Goal: Information Seeking & Learning: Compare options

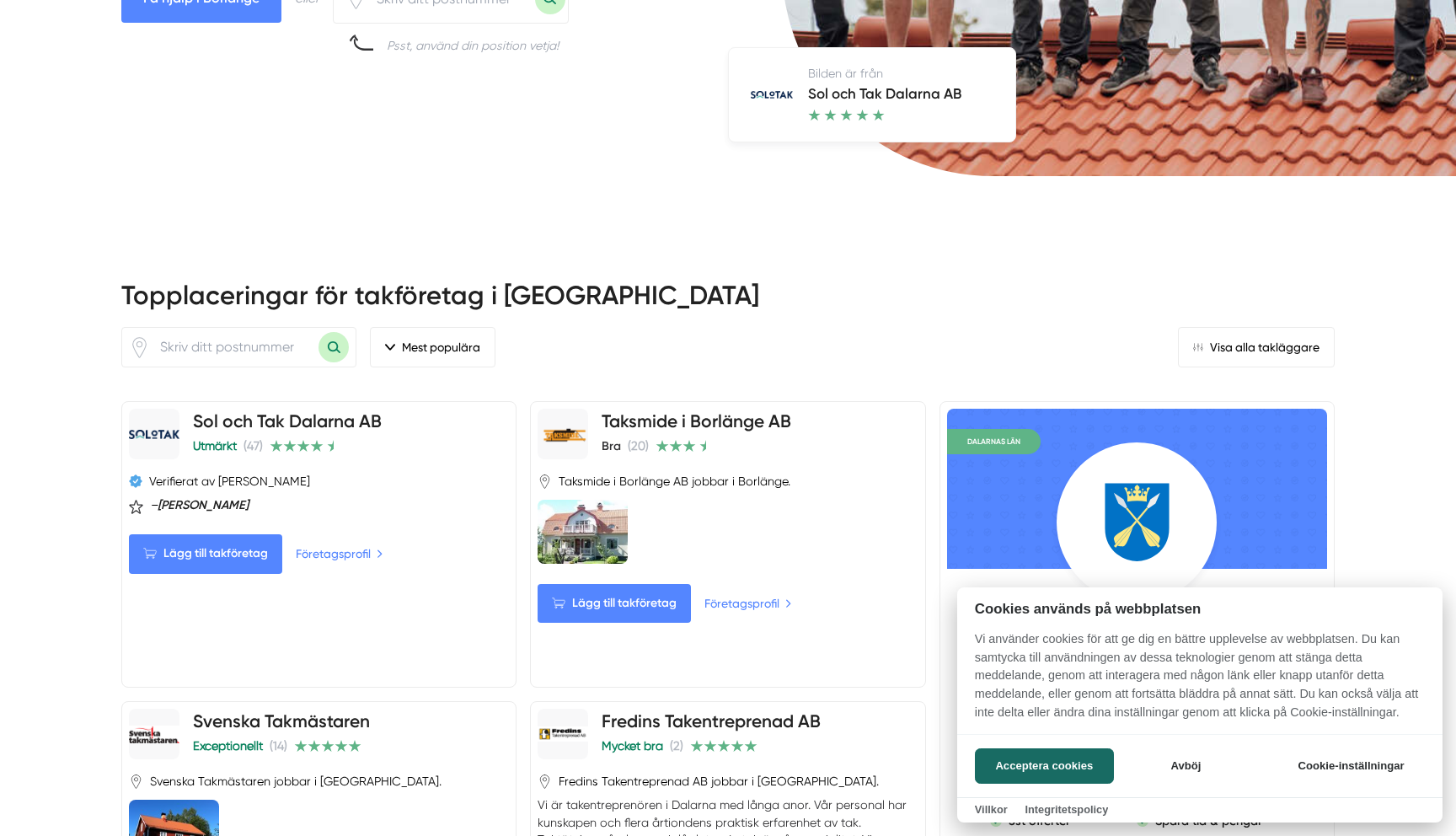
scroll to position [561, 0]
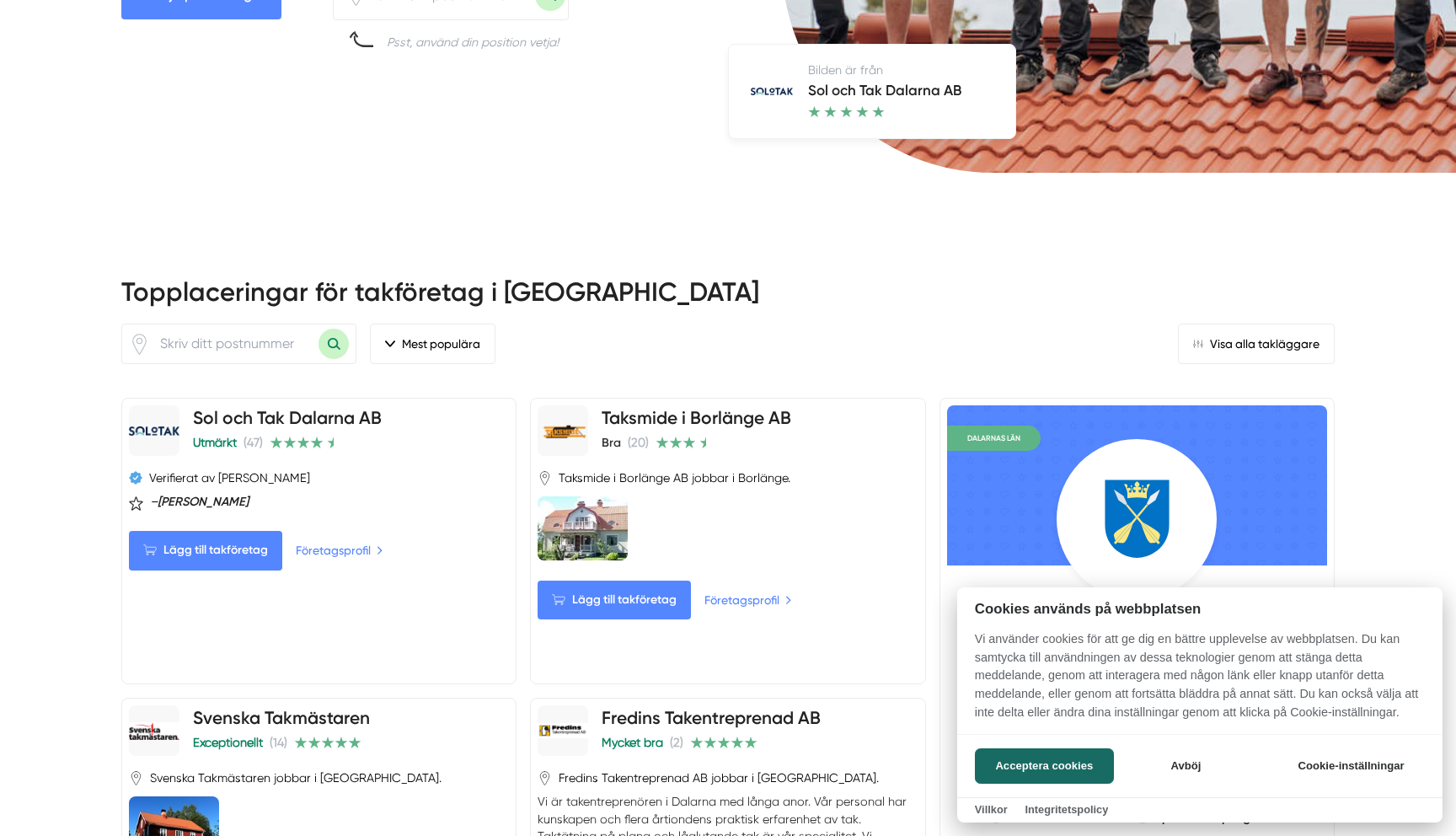
click at [660, 364] on div at bounding box center [728, 418] width 1456 height 836
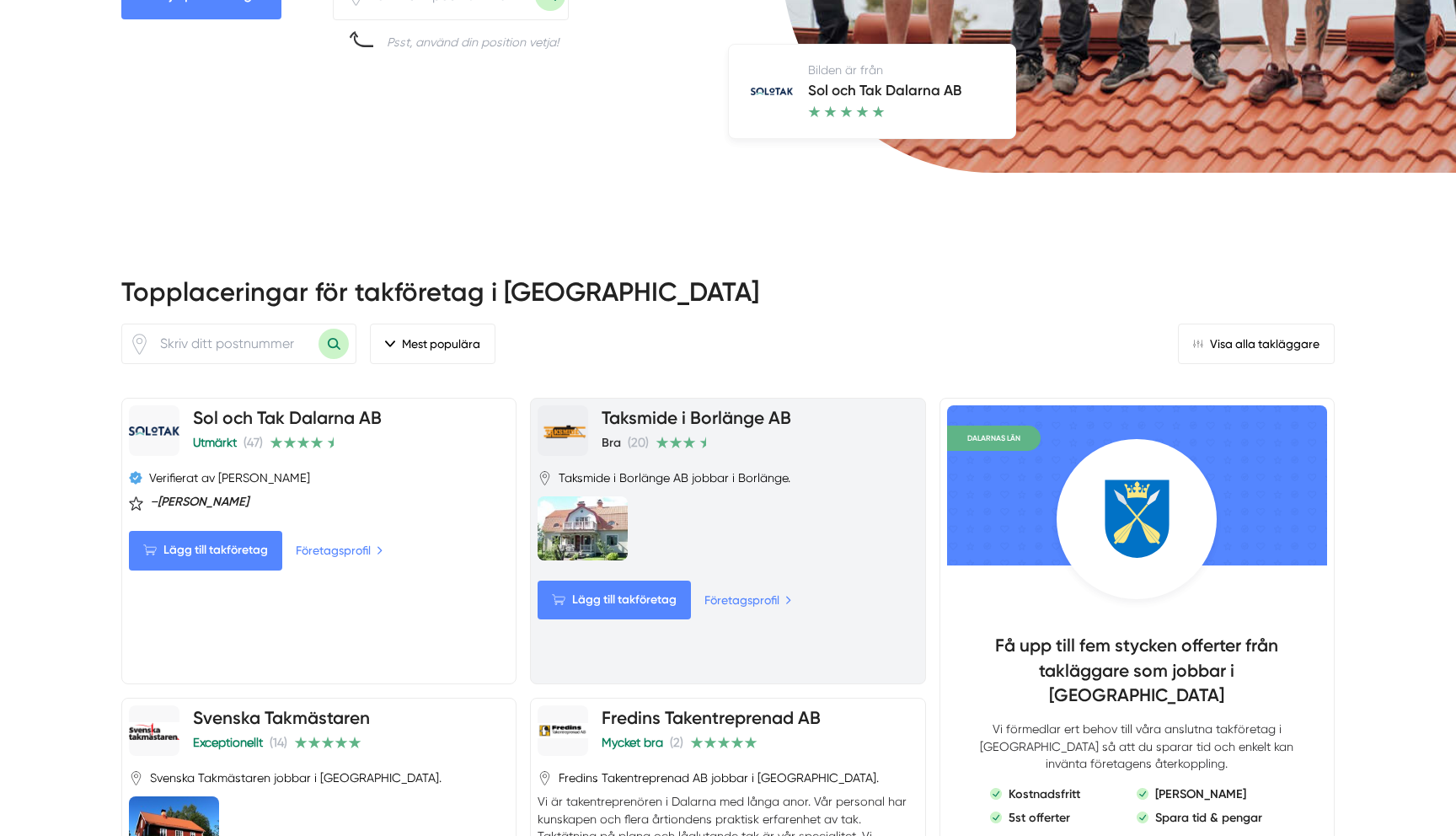
click at [701, 407] on link "Taksmide i Borlänge AB" at bounding box center [696, 417] width 190 height 21
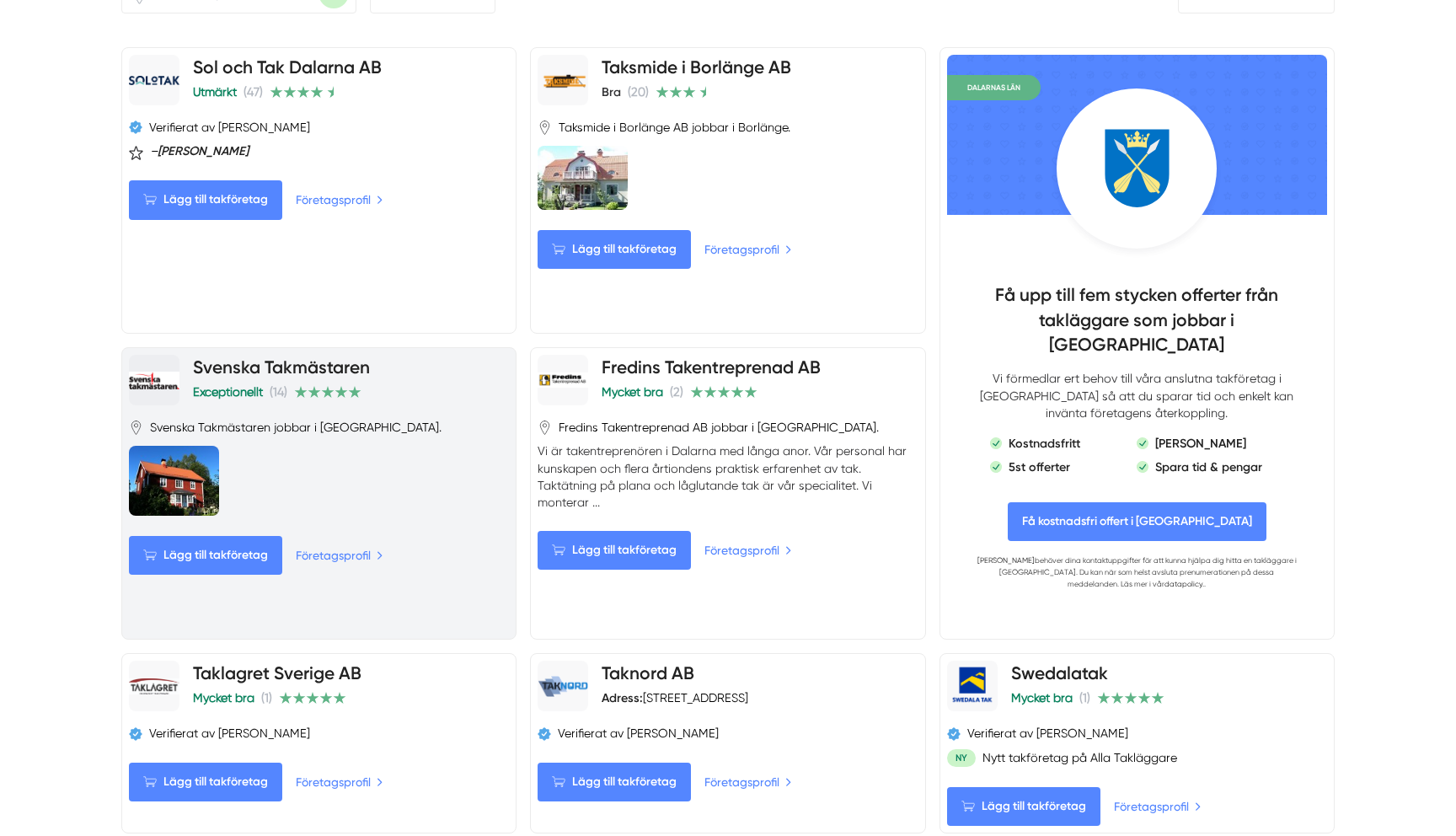
scroll to position [914, 0]
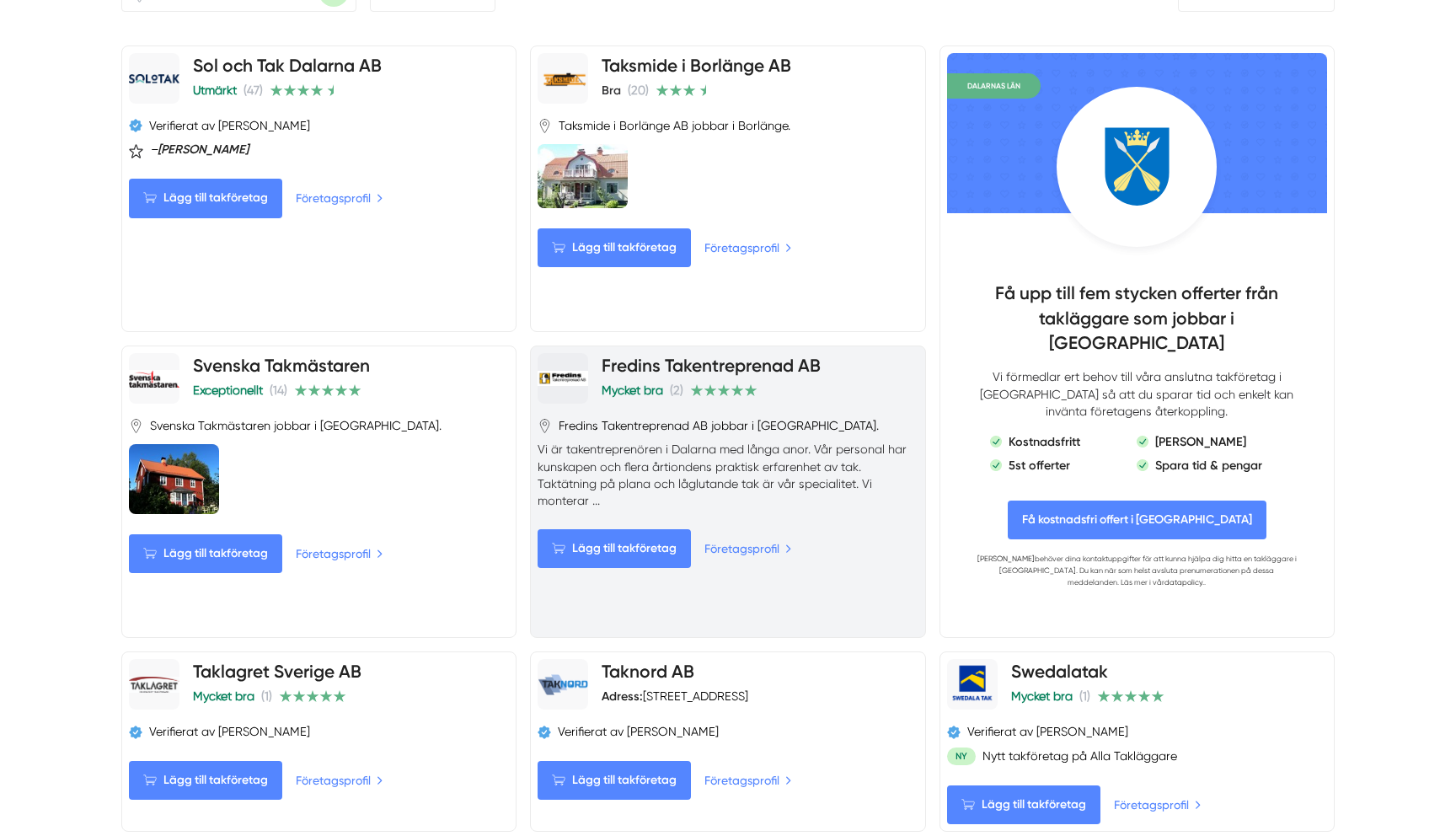
click at [810, 354] on link "Fredins Takentreprenad AB" at bounding box center [711, 364] width 220 height 21
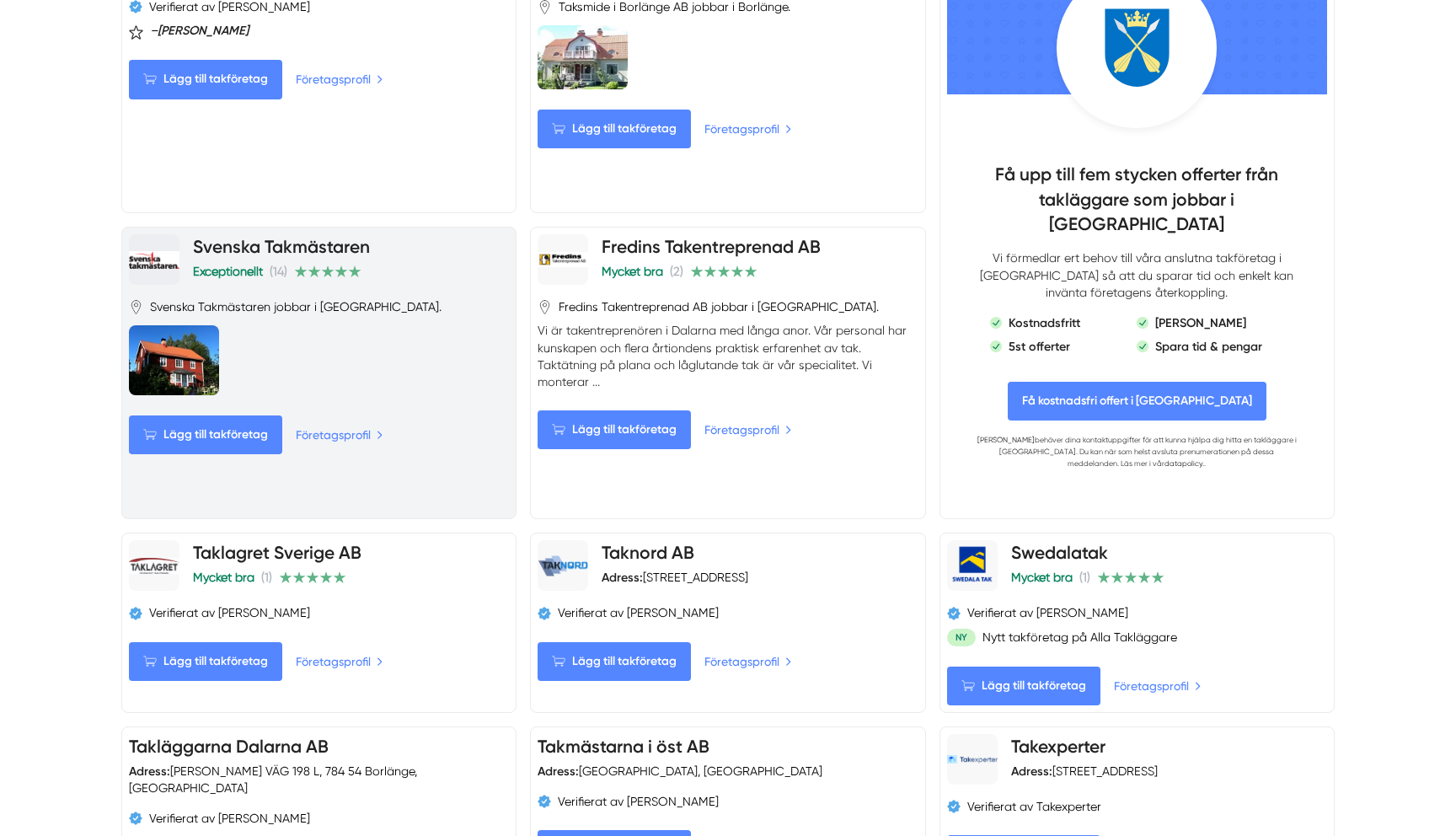
scroll to position [1046, 0]
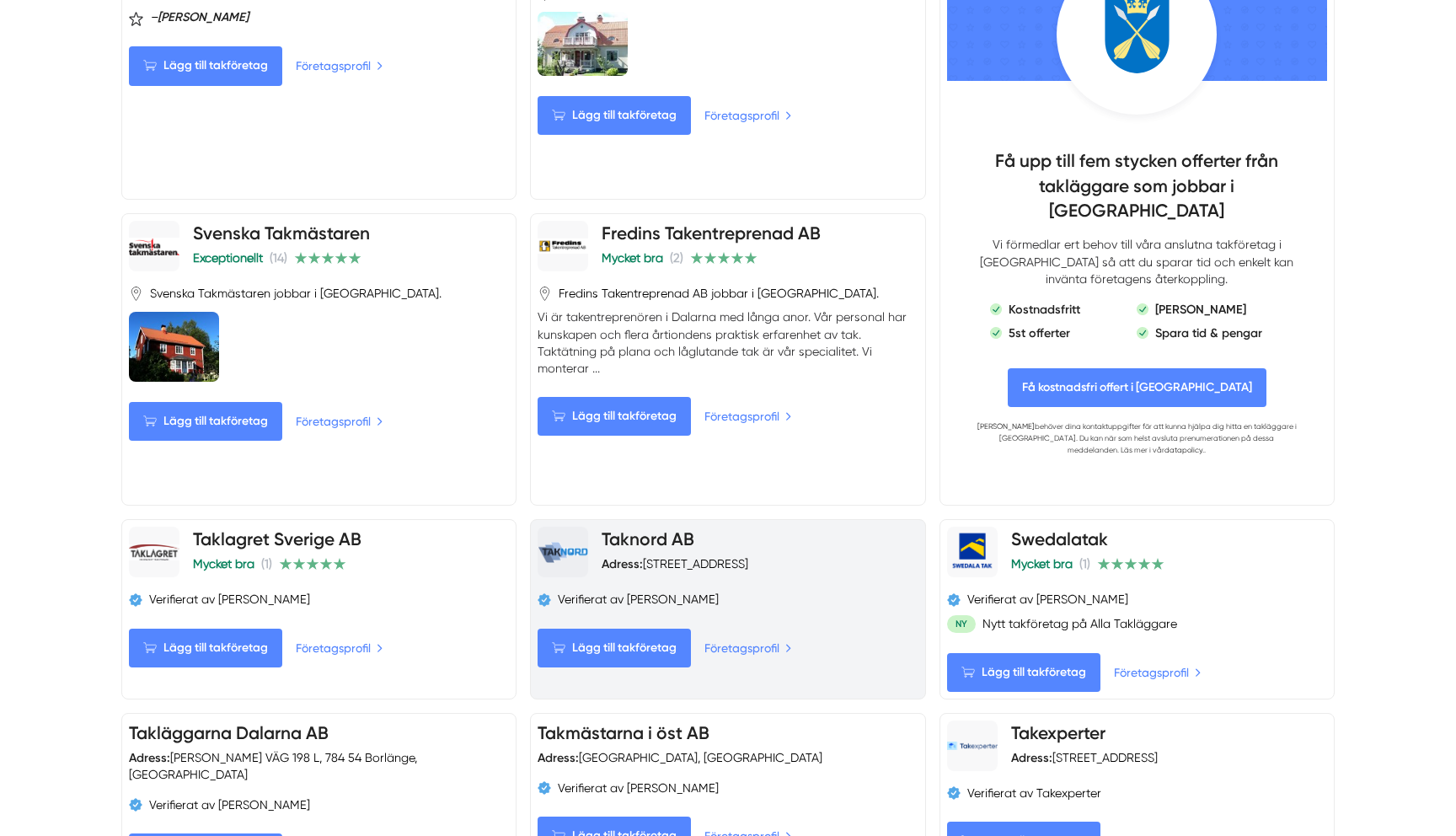
click at [664, 529] on link "Taknord AB" at bounding box center [648, 539] width 93 height 21
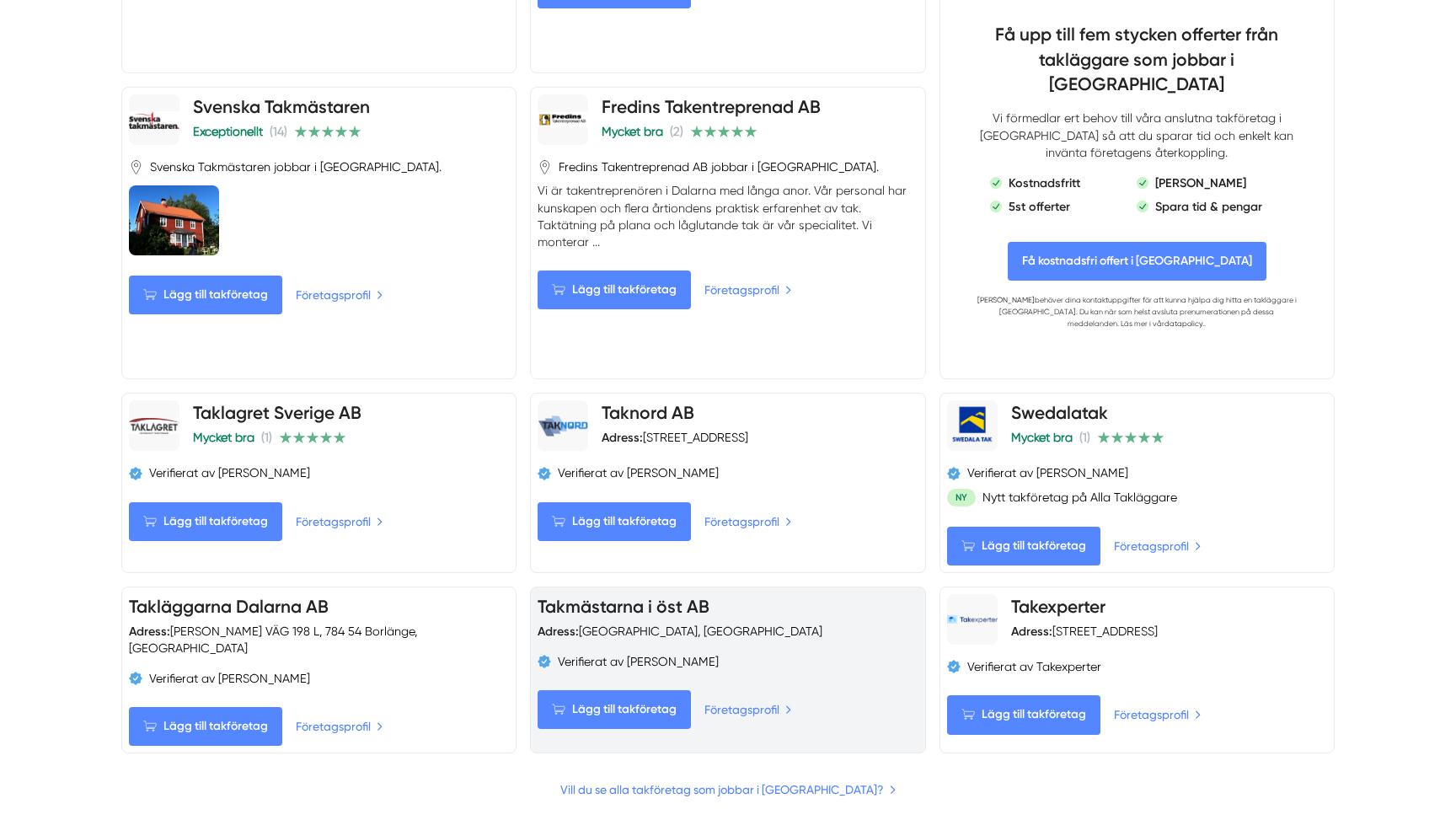
scroll to position [1190, 0]
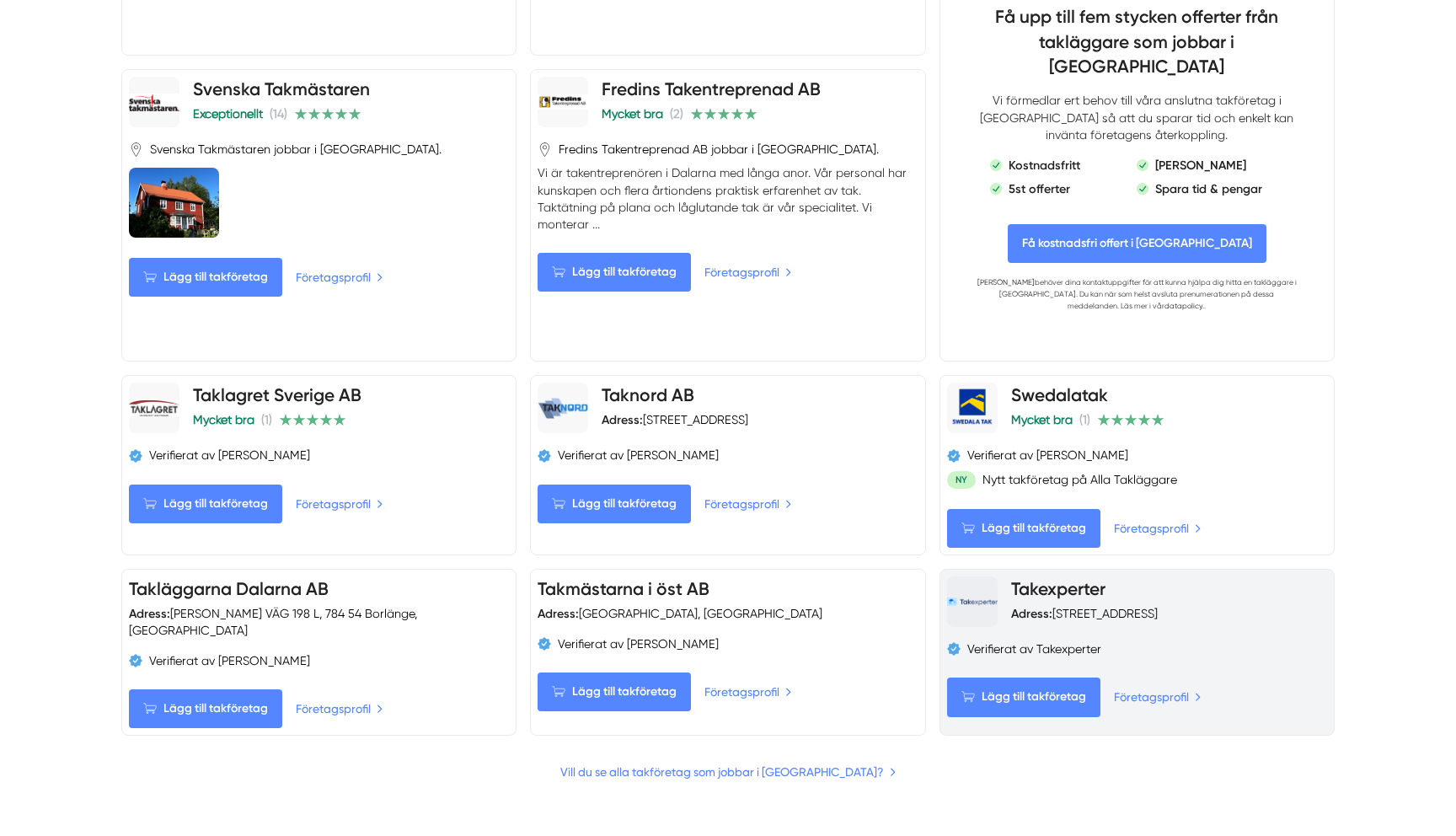
click at [1060, 578] on link "Takexperter" at bounding box center [1058, 588] width 95 height 21
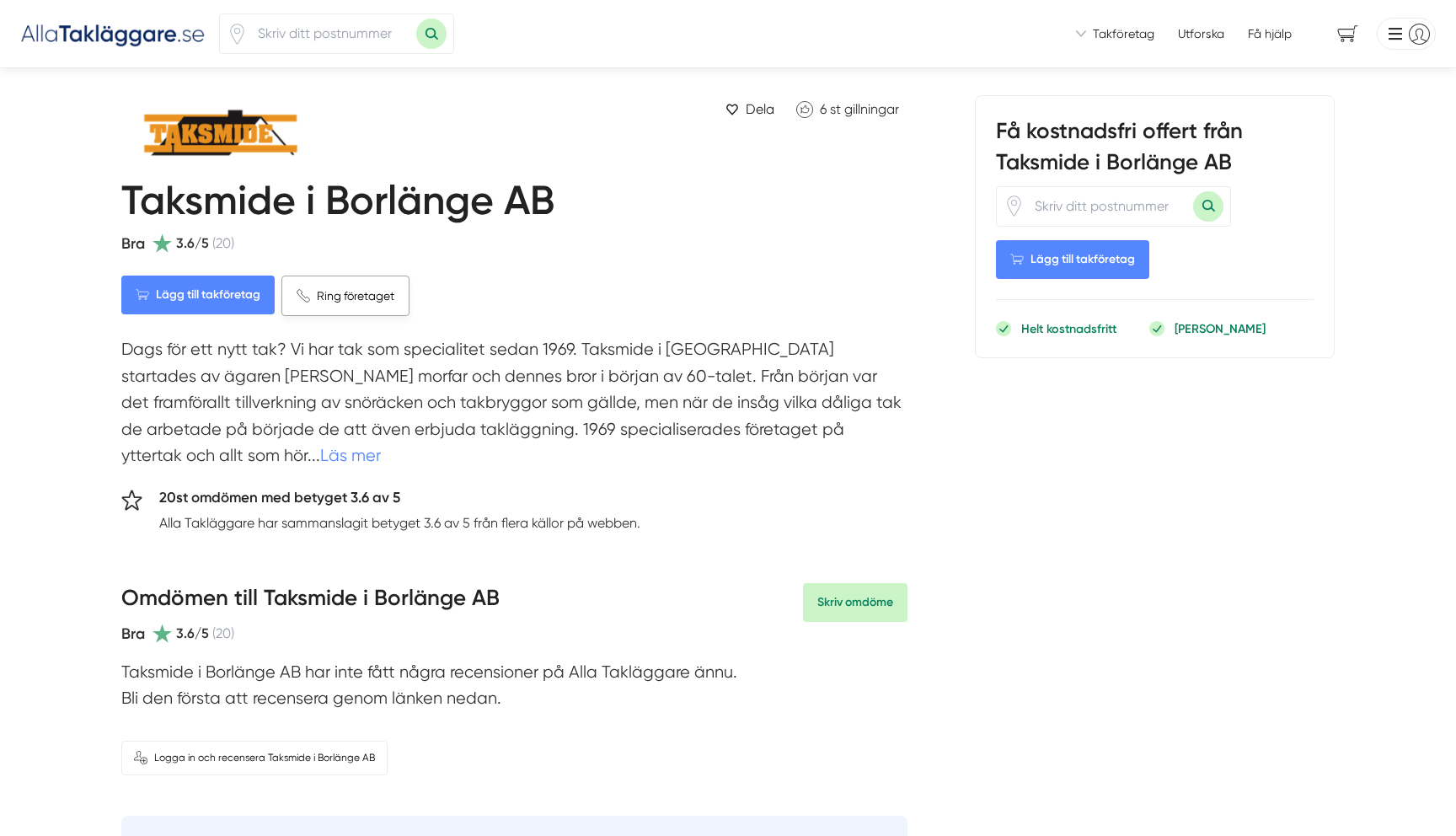
click at [336, 295] on span "Ring företaget" at bounding box center [355, 295] width 78 height 19
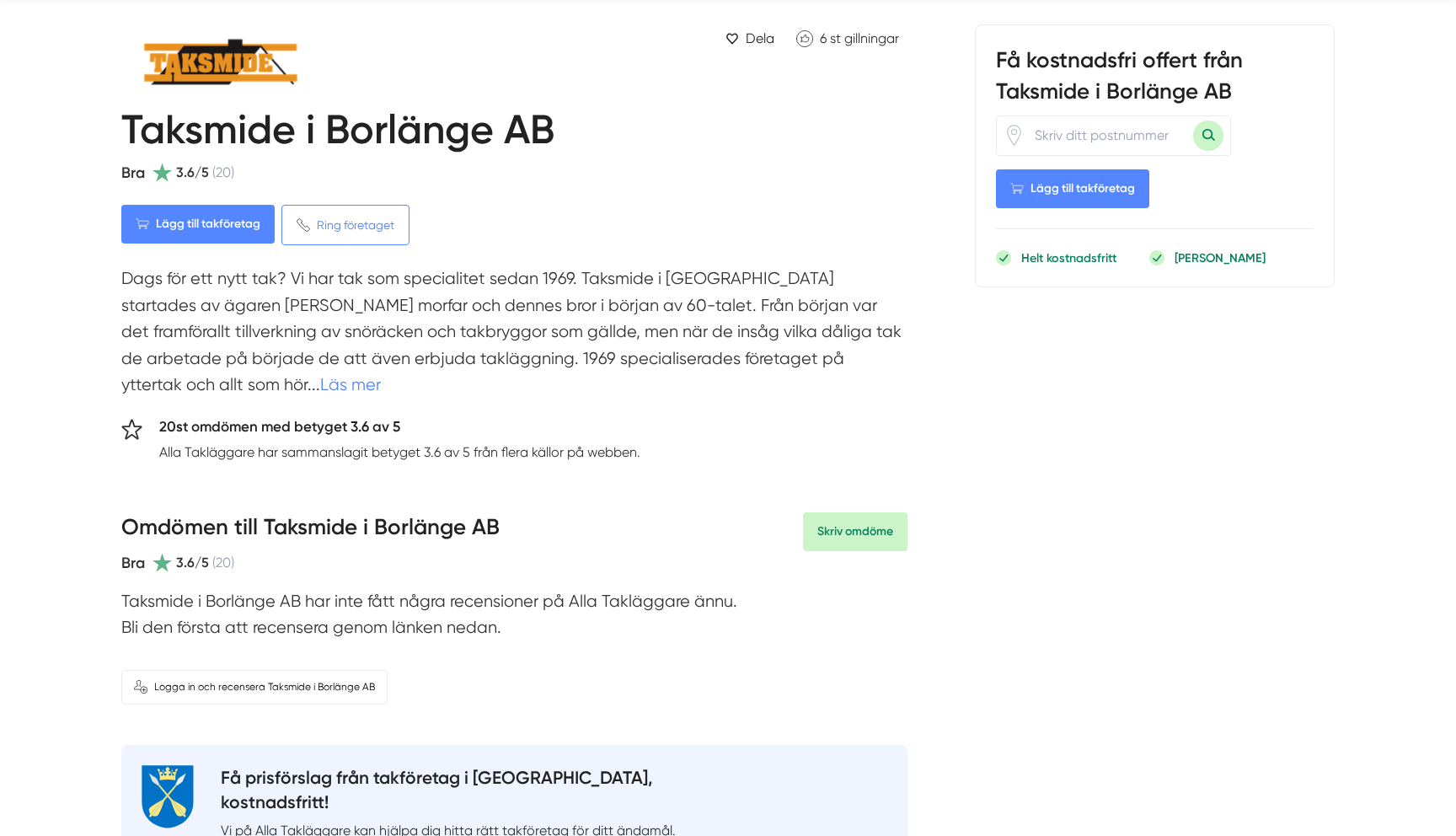
scroll to position [74, 0]
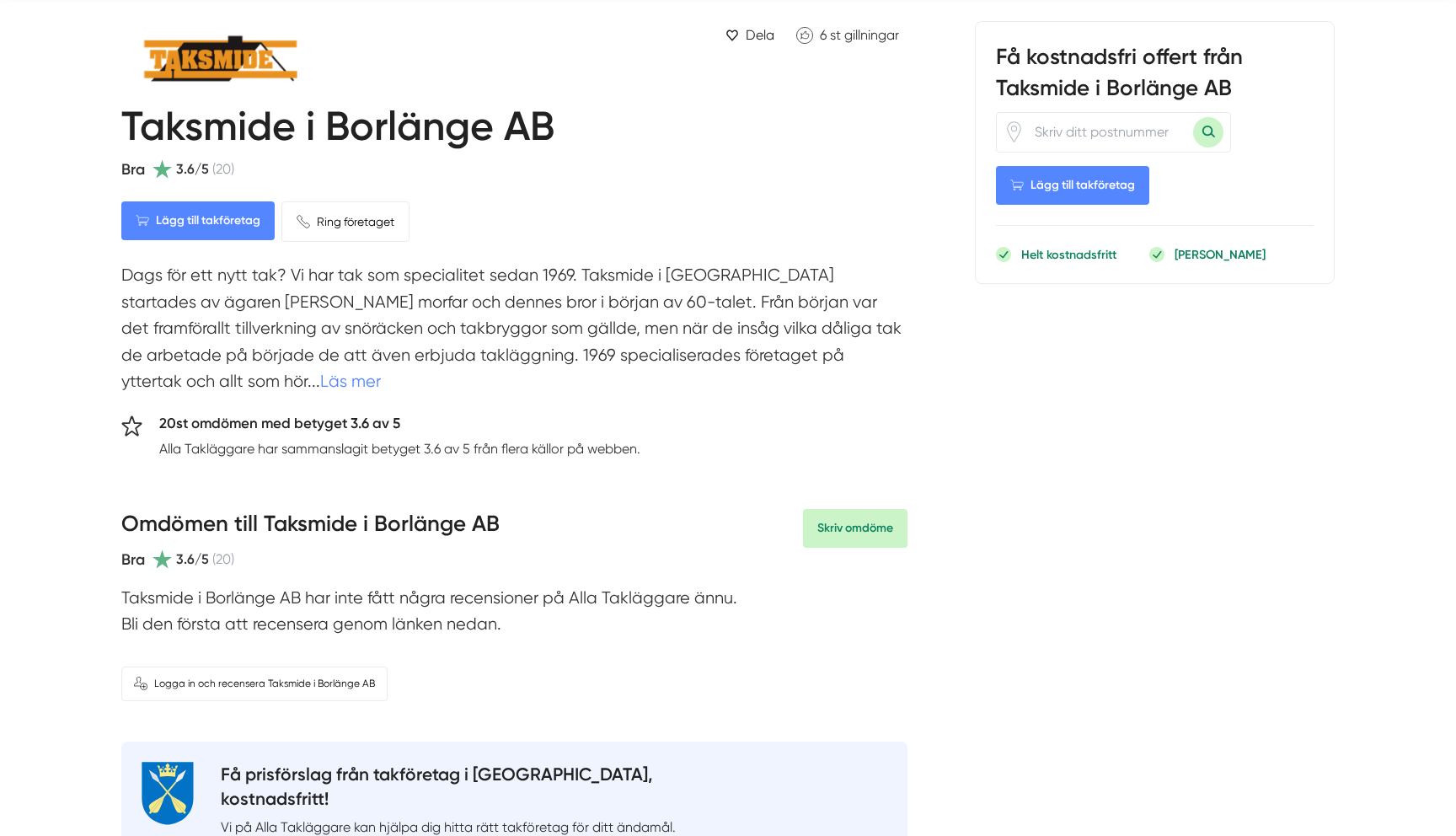
click at [247, 129] on h1 "Taksmide i Borlänge AB" at bounding box center [338, 130] width 433 height 55
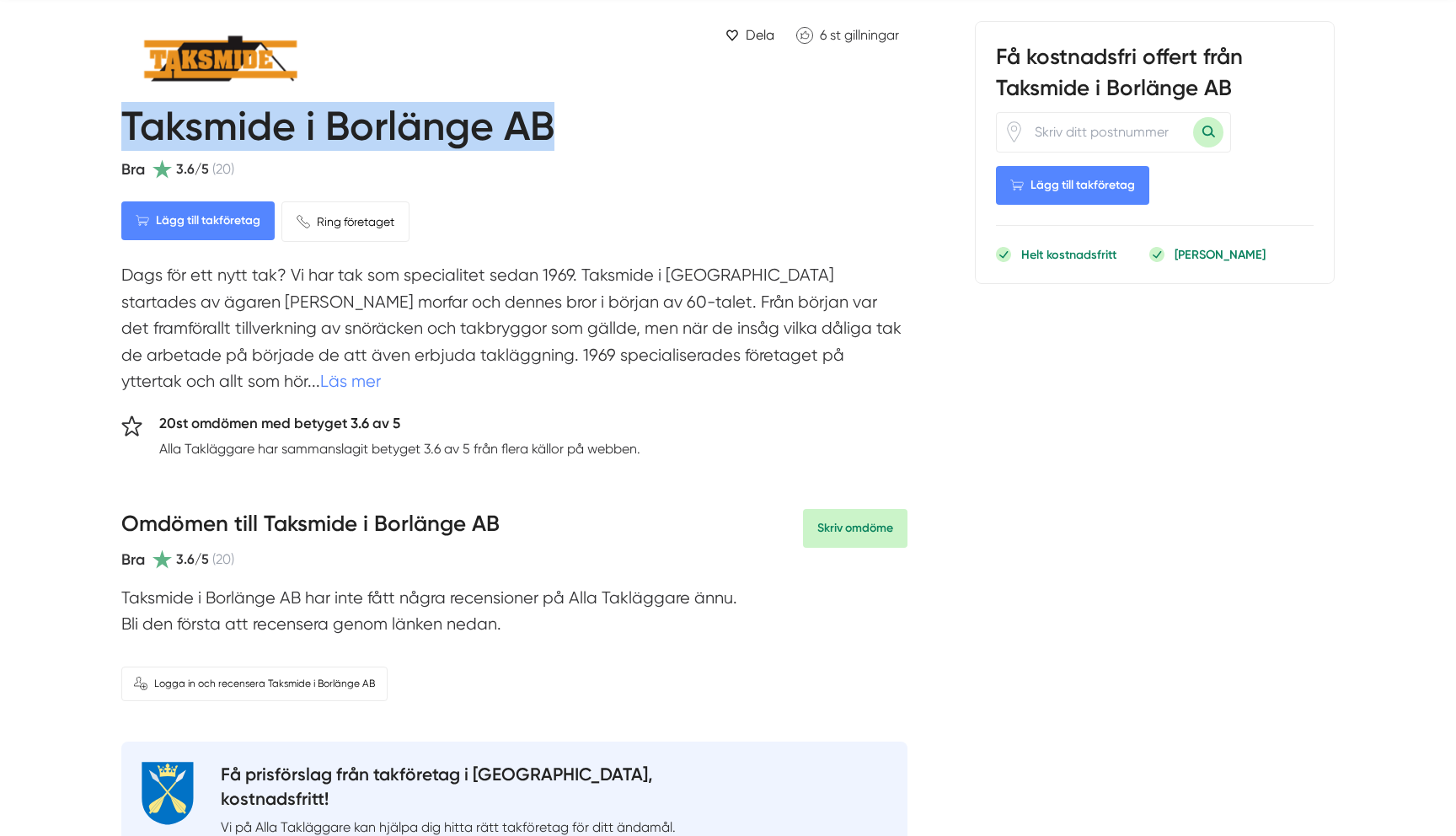
click at [247, 129] on h1 "Taksmide i Borlänge AB" at bounding box center [338, 130] width 433 height 55
copy div "Taksmide i Borlänge AB"
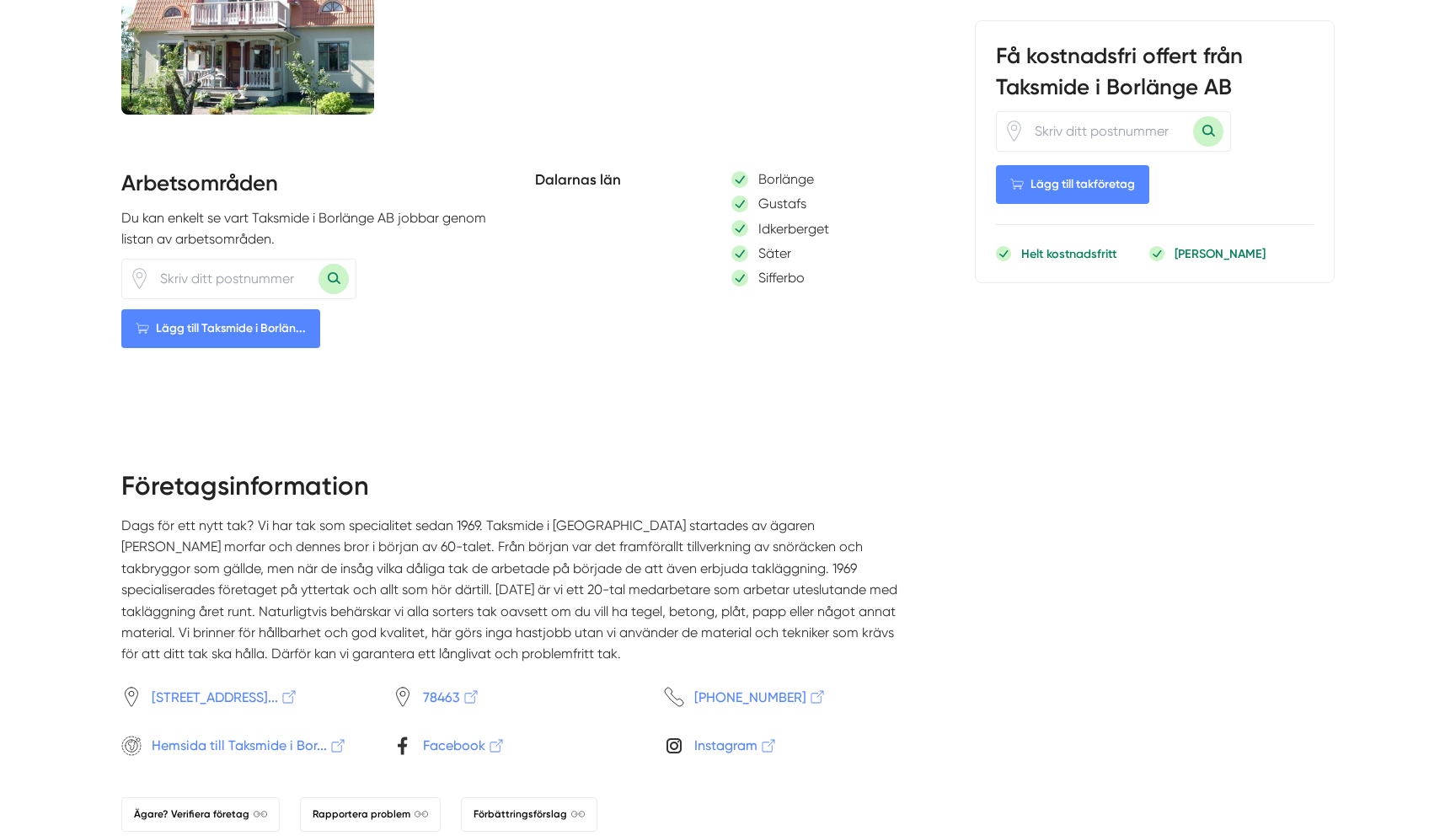
scroll to position [1165, 0]
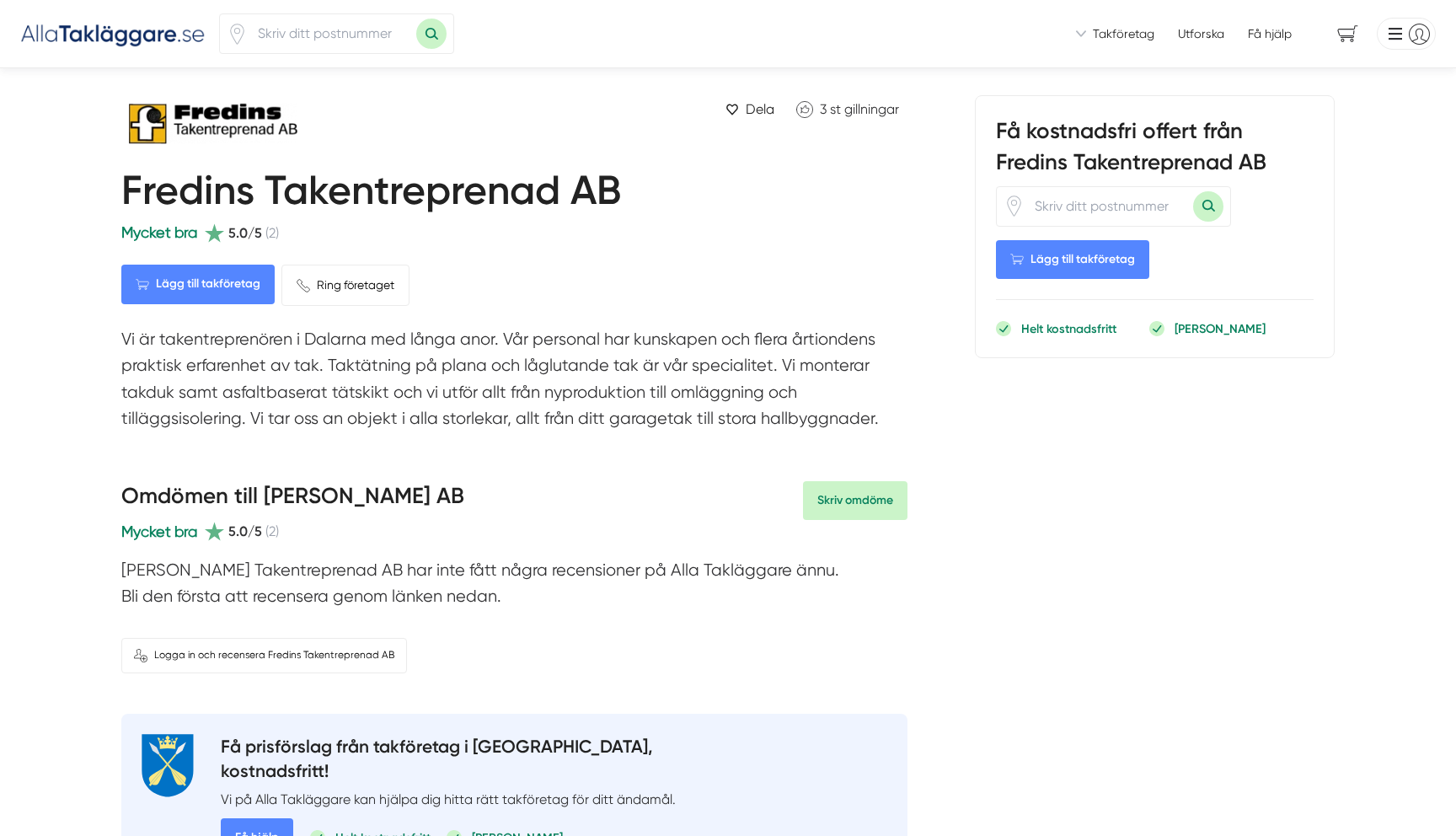
click at [241, 193] on h1 "Fredins Takentreprenad AB" at bounding box center [371, 194] width 500 height 55
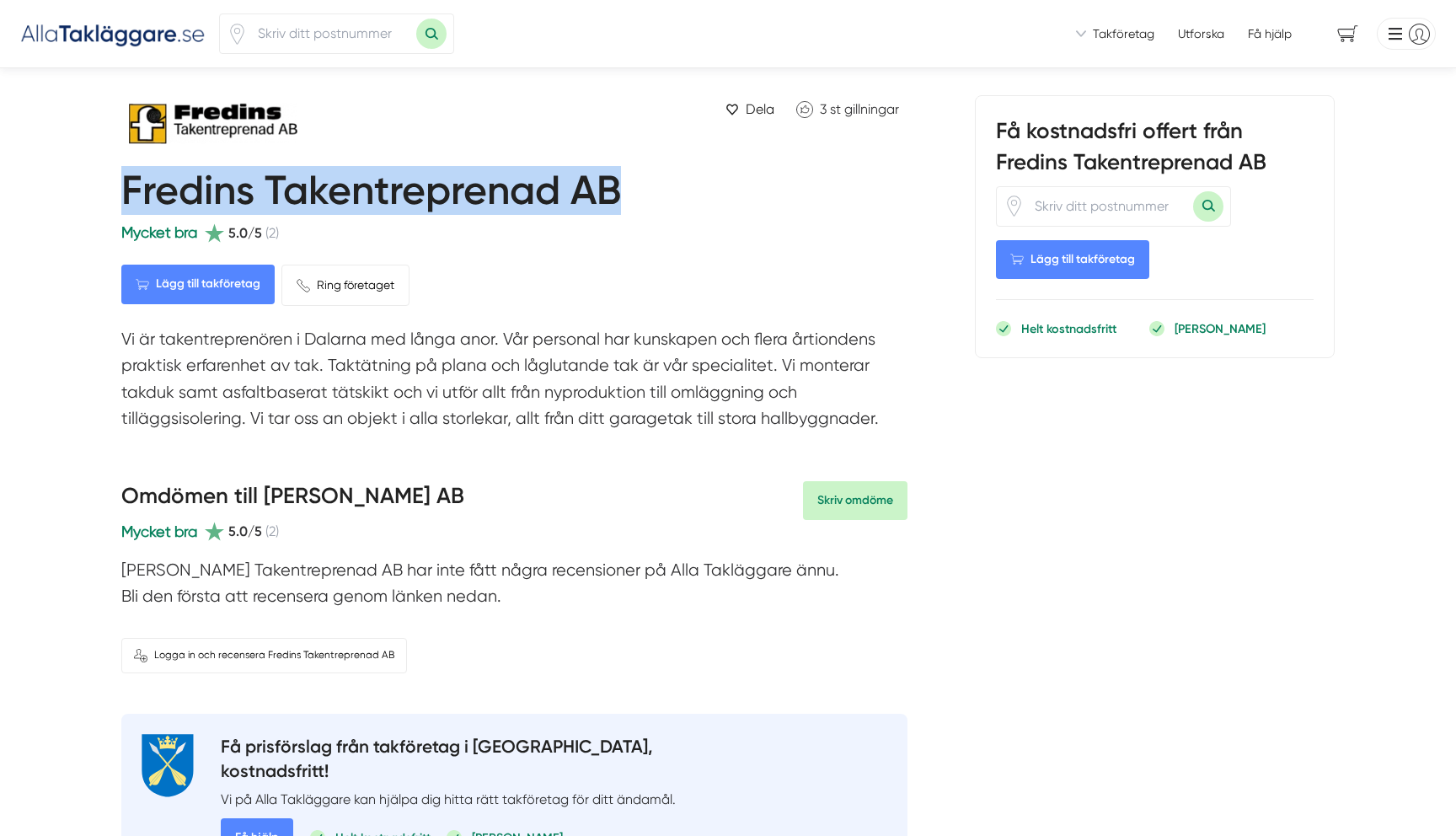
click at [241, 193] on h1 "Fredins Takentreprenad AB" at bounding box center [371, 194] width 500 height 55
copy div "Fredins Takentreprenad AB"
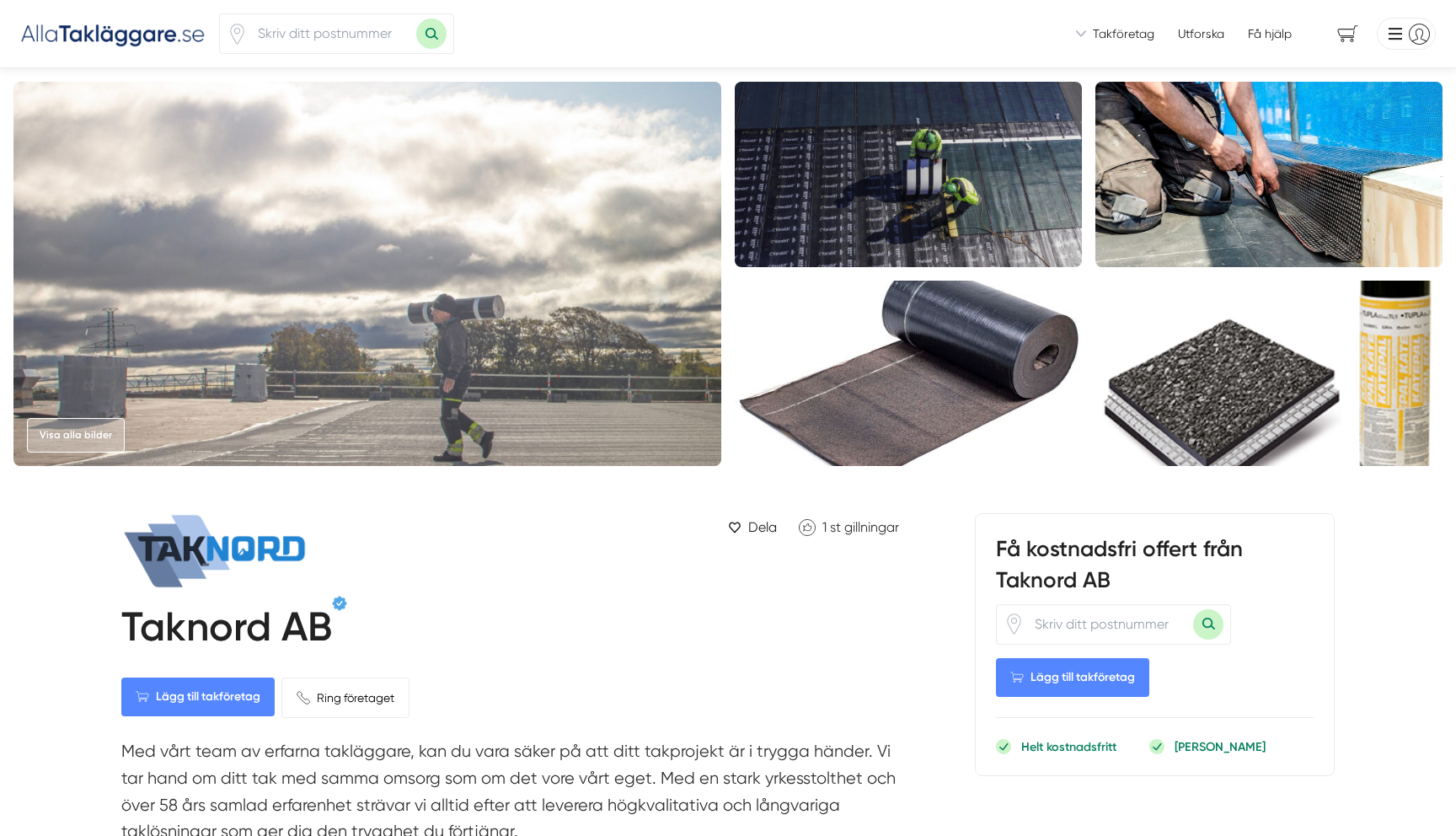
click at [664, 460] on img at bounding box center [367, 274] width 708 height 384
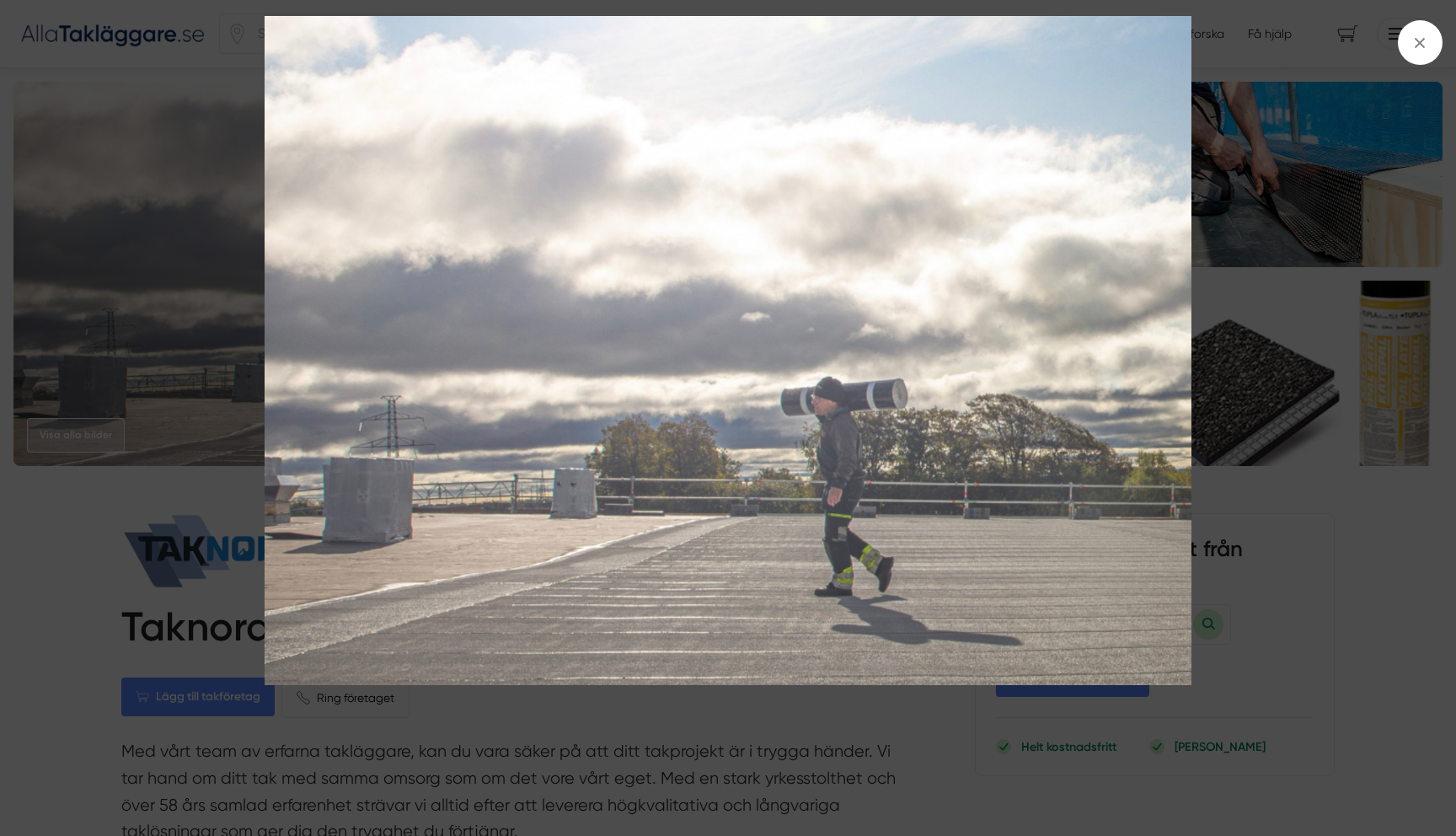
click at [377, 595] on img at bounding box center [728, 351] width 1092 height 670
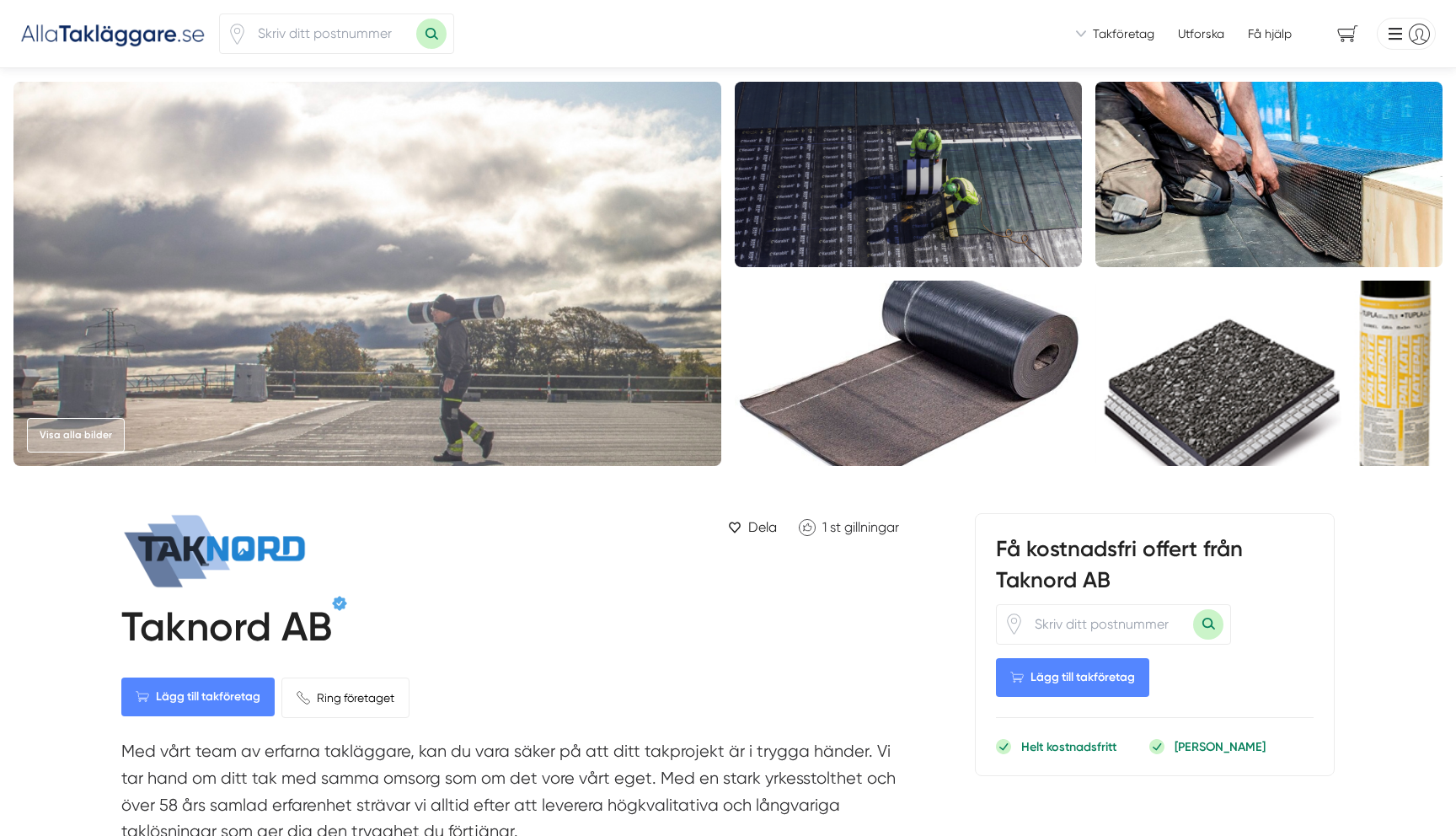
scroll to position [15, 0]
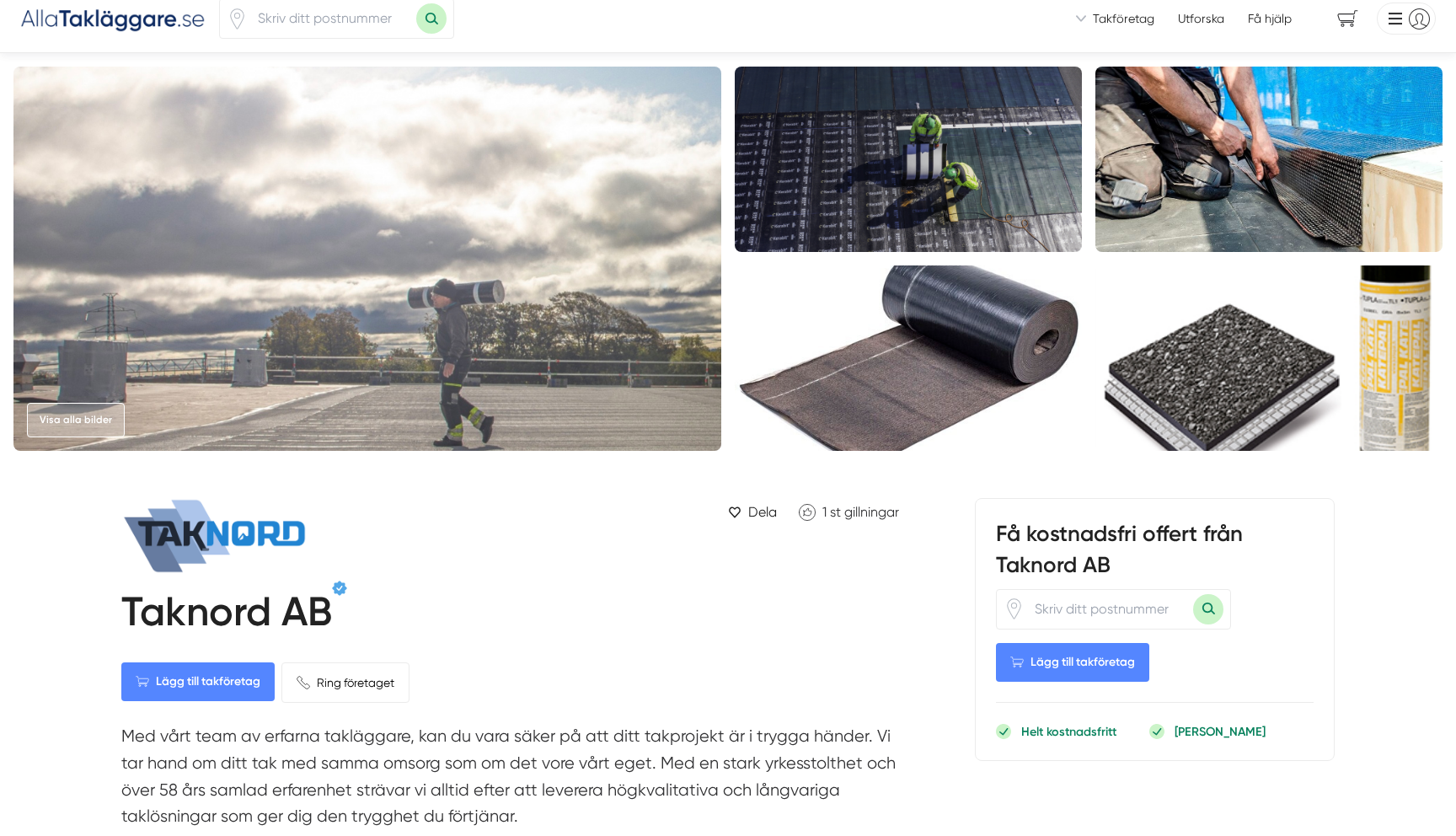
click at [229, 617] on h1 "Taknord AB" at bounding box center [226, 615] width 211 height 55
copy div "Taknord AB Lägg till takföretag Ring företaget Ta bort"
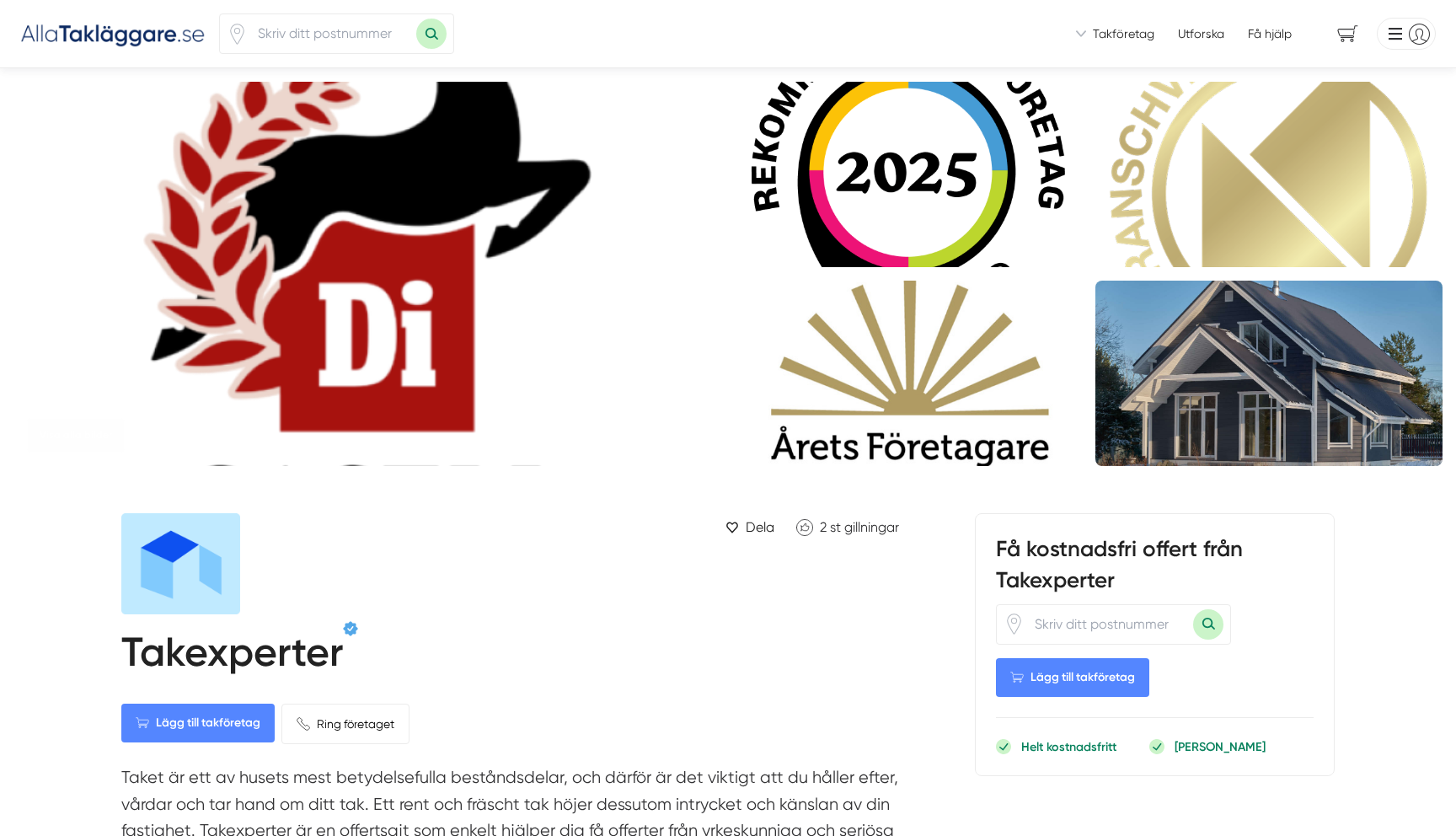
click at [272, 664] on h1 "Takexperter" at bounding box center [231, 656] width 222 height 55
copy div "Takexperter Lägg till takföretag Ring företaget Ta bort"
